Goal: Navigation & Orientation: Find specific page/section

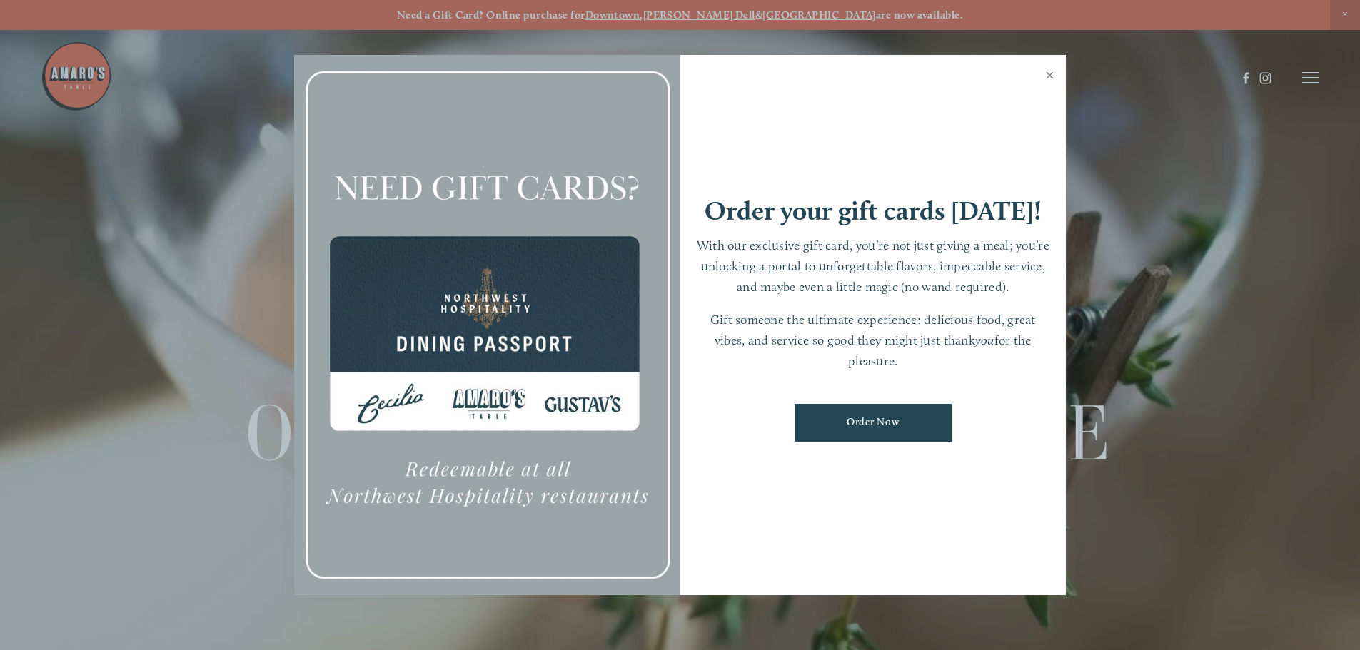
click at [1048, 69] on link "Close" at bounding box center [1050, 77] width 28 height 40
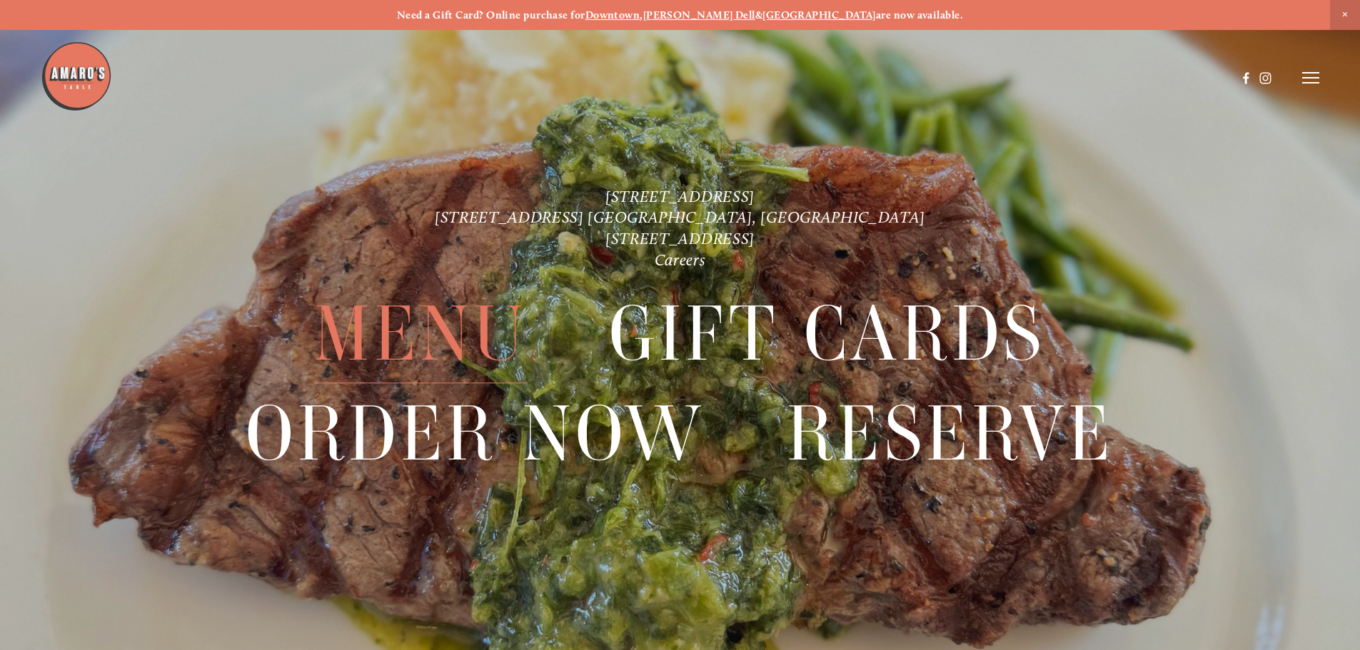
click at [465, 348] on span "Menu" at bounding box center [420, 335] width 213 height 99
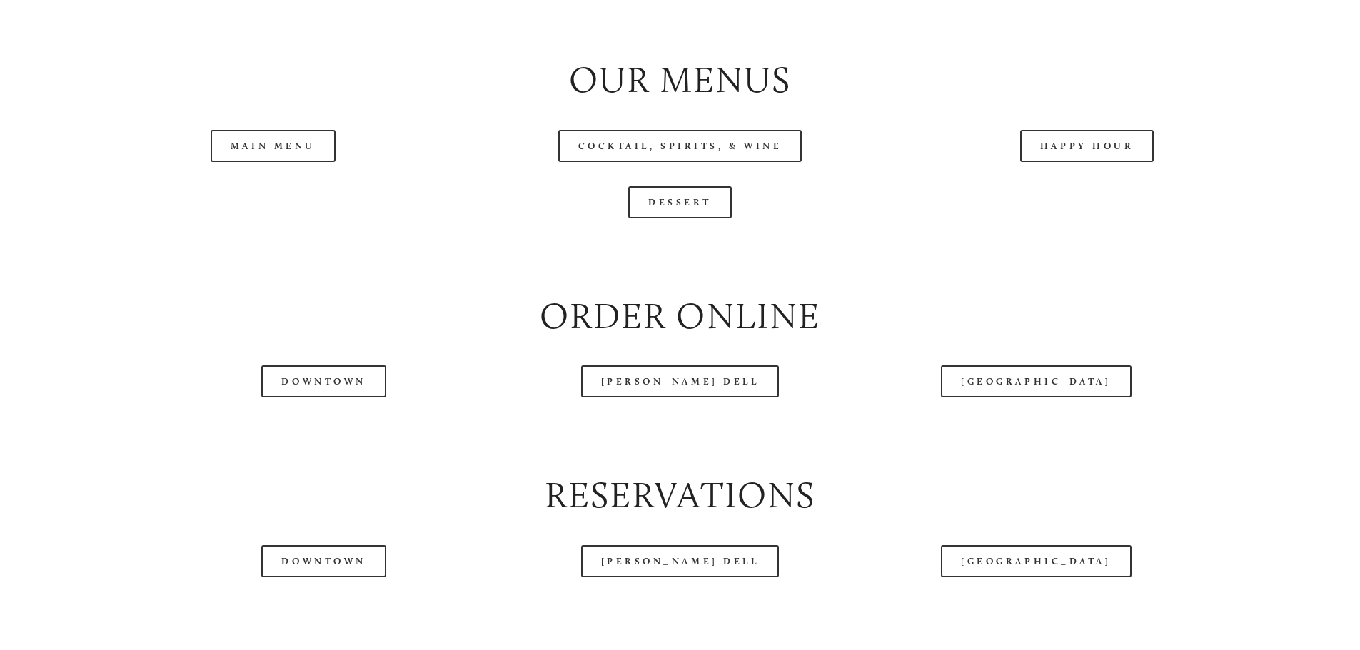
scroll to position [1642, 0]
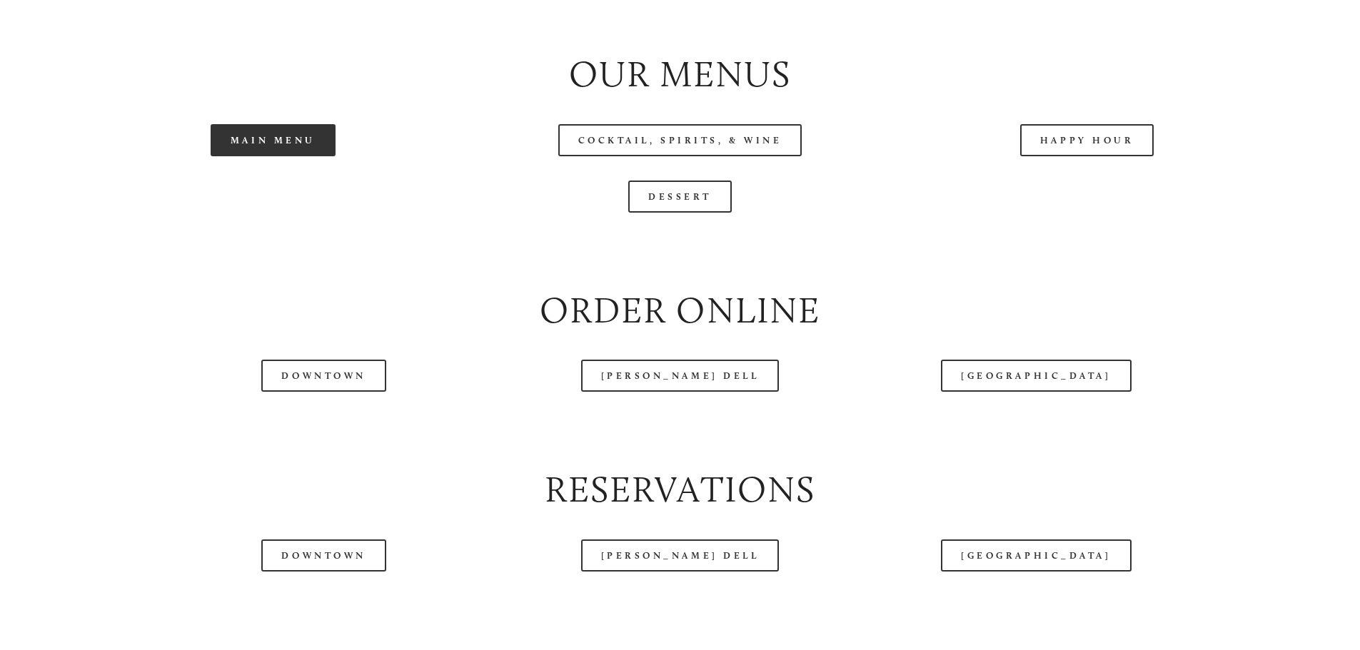
click at [263, 156] on link "Main Menu" at bounding box center [273, 140] width 125 height 32
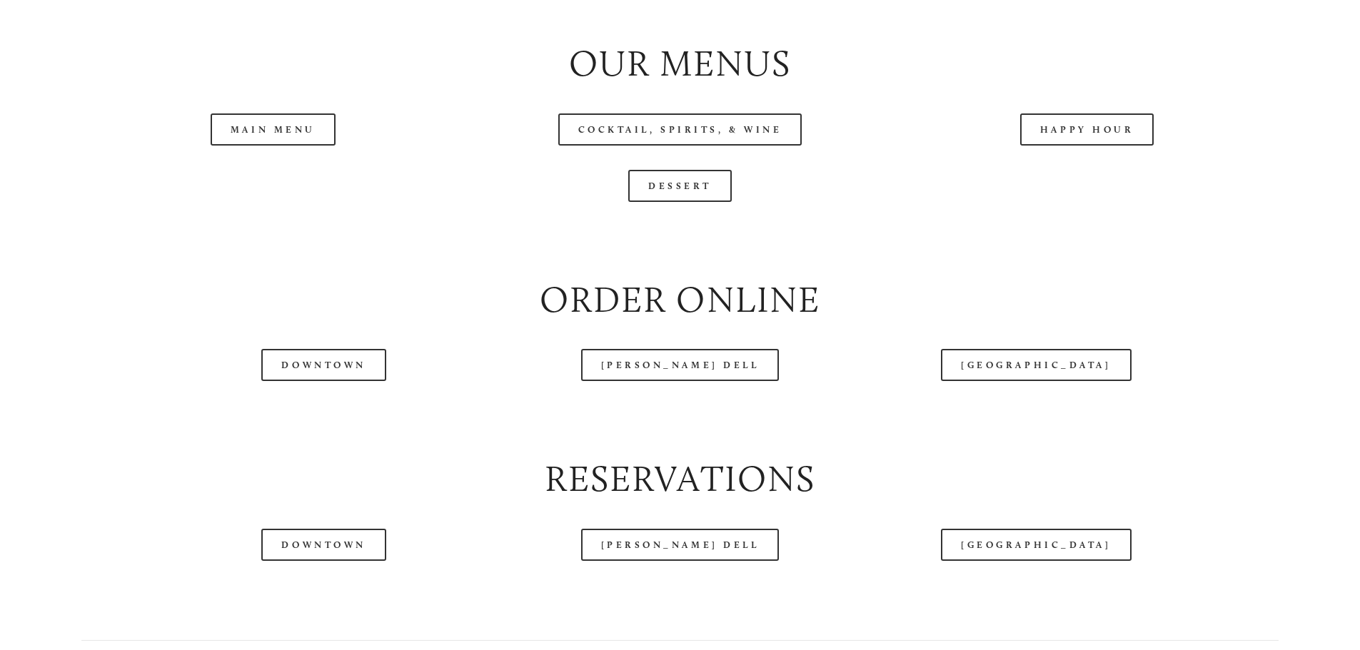
scroll to position [1785, 0]
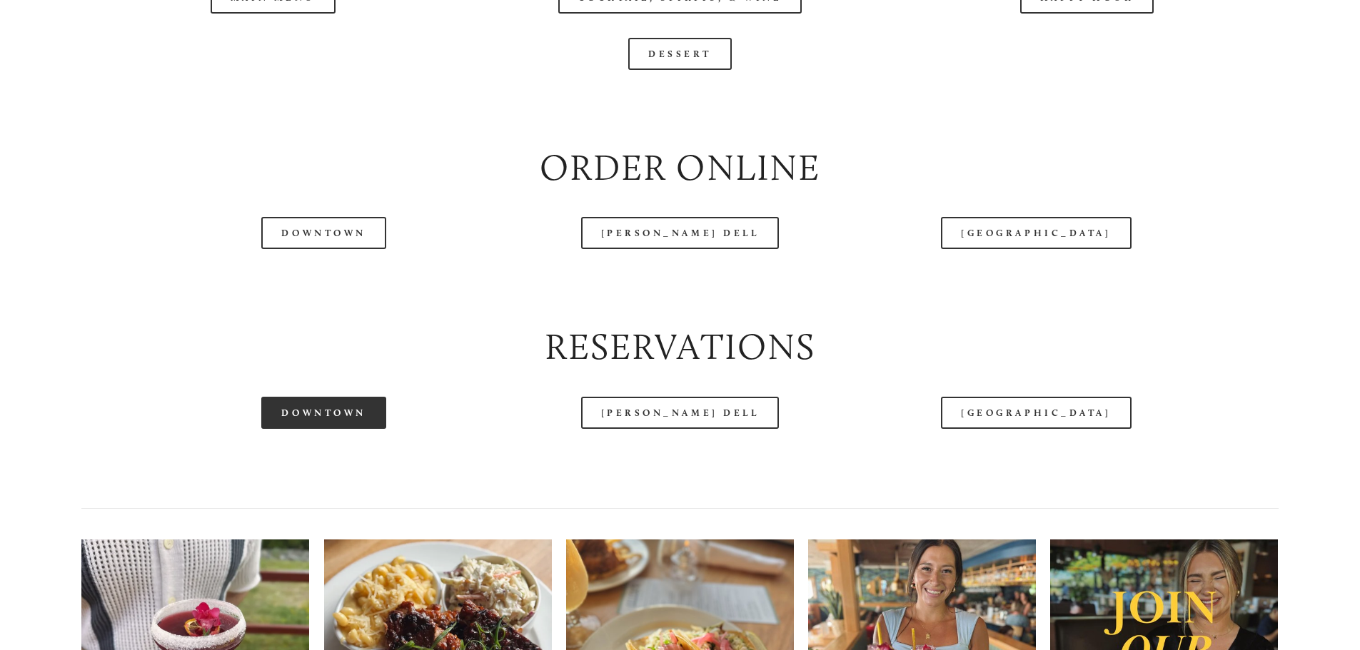
click at [346, 429] on link "Downtown" at bounding box center [323, 413] width 124 height 32
